Goal: Navigation & Orientation: Understand site structure

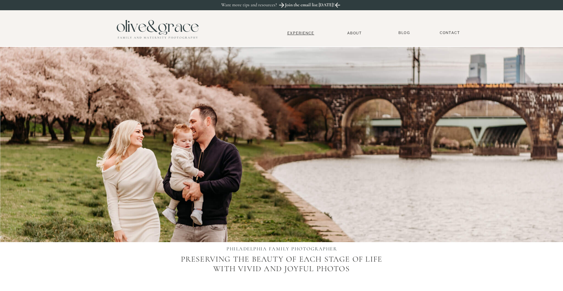
click at [304, 32] on nav "Experience" at bounding box center [301, 33] width 44 height 5
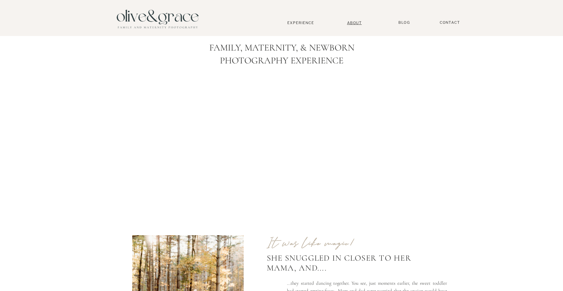
click at [352, 22] on nav "About" at bounding box center [355, 23] width 20 height 4
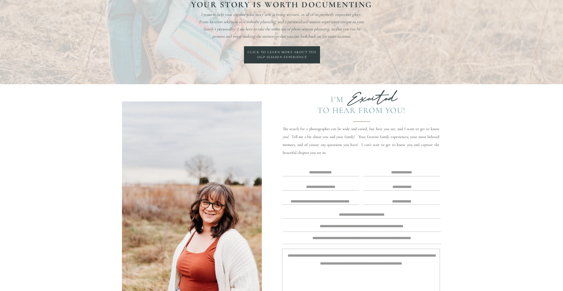
scroll to position [1272, 0]
